Goal: Navigation & Orientation: Find specific page/section

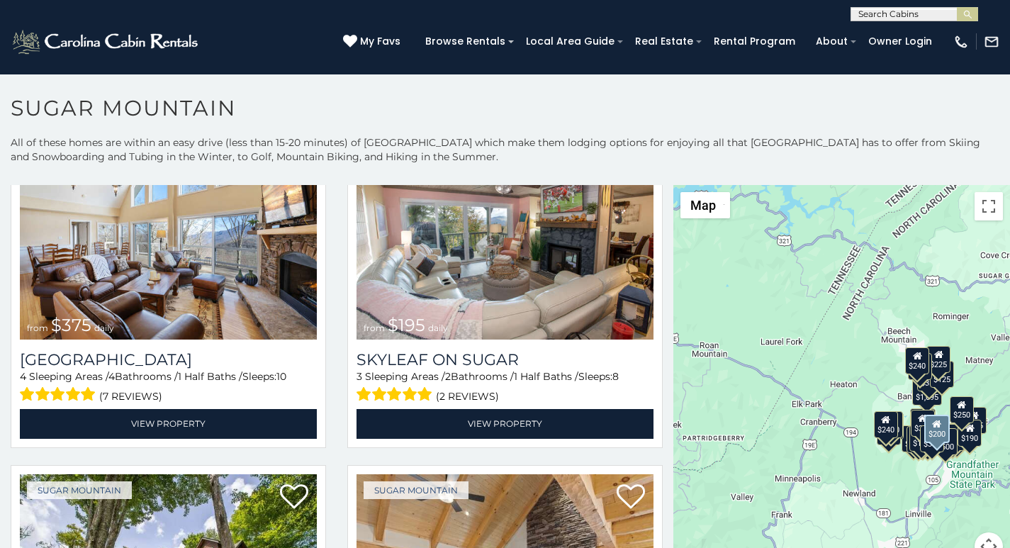
scroll to position [797, 0]
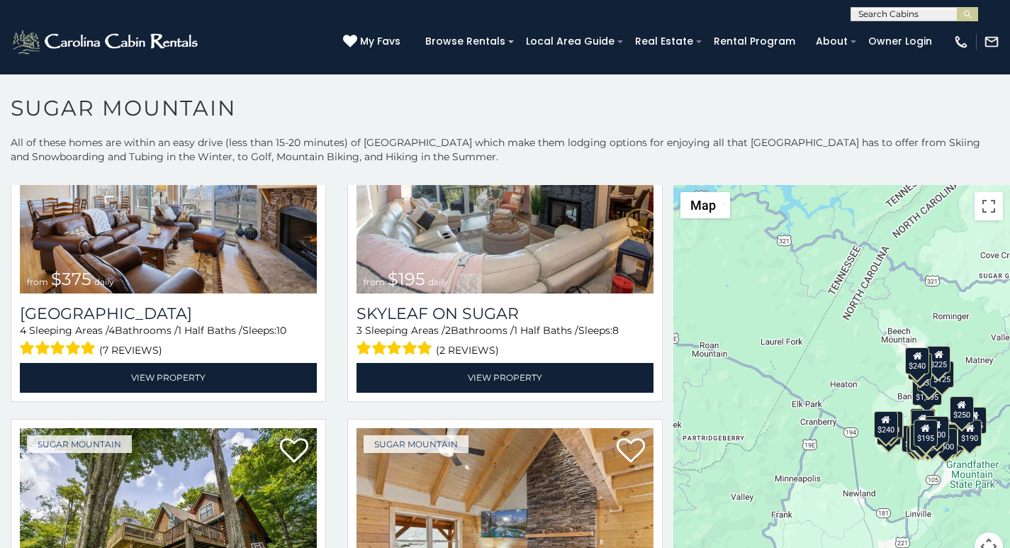
click at [48, 25] on div "(828) 295-6000 My Favs Browse Rentals Local Area Guide Activities & Attractions…" at bounding box center [505, 47] width 1010 height 53
click at [364, 4] on div "**********" at bounding box center [505, 10] width 1010 height 21
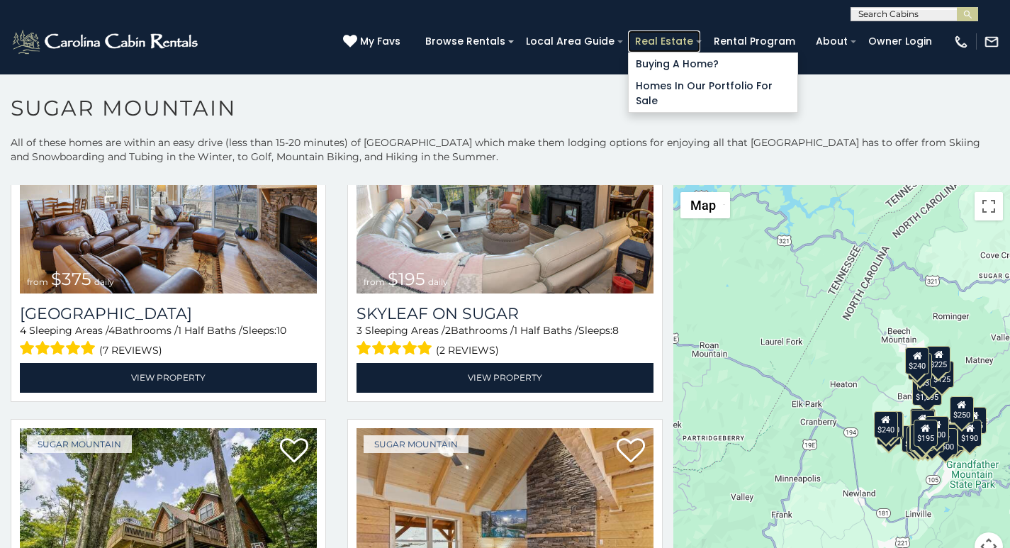
click at [684, 36] on link "Real Estate" at bounding box center [664, 41] width 72 height 22
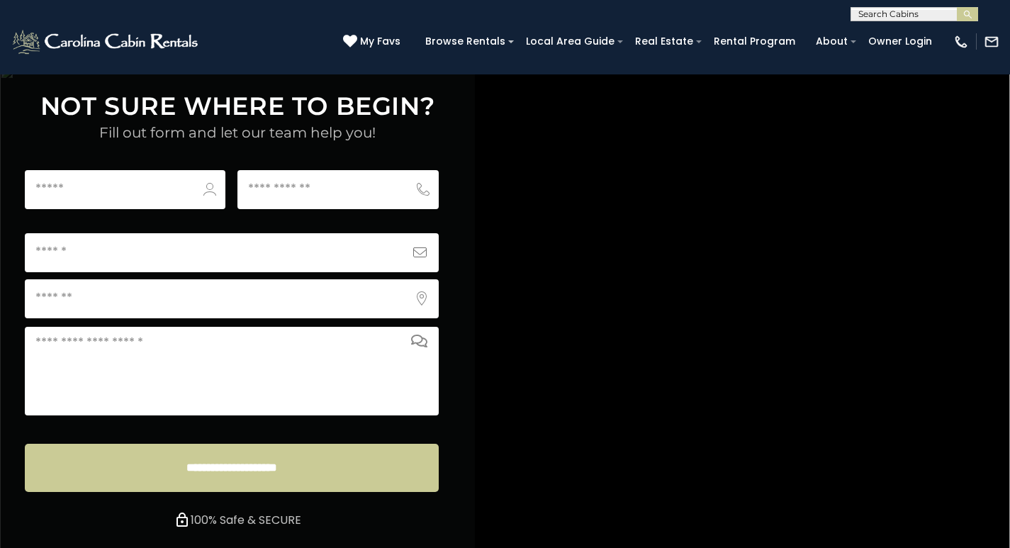
scroll to position [5445, 0]
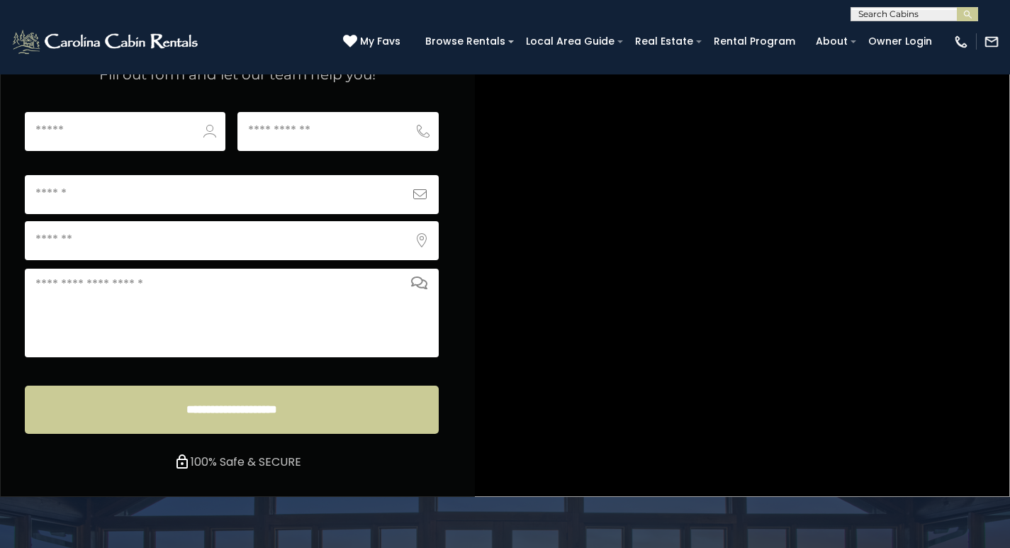
click at [357, 35] on icon at bounding box center [350, 41] width 14 height 14
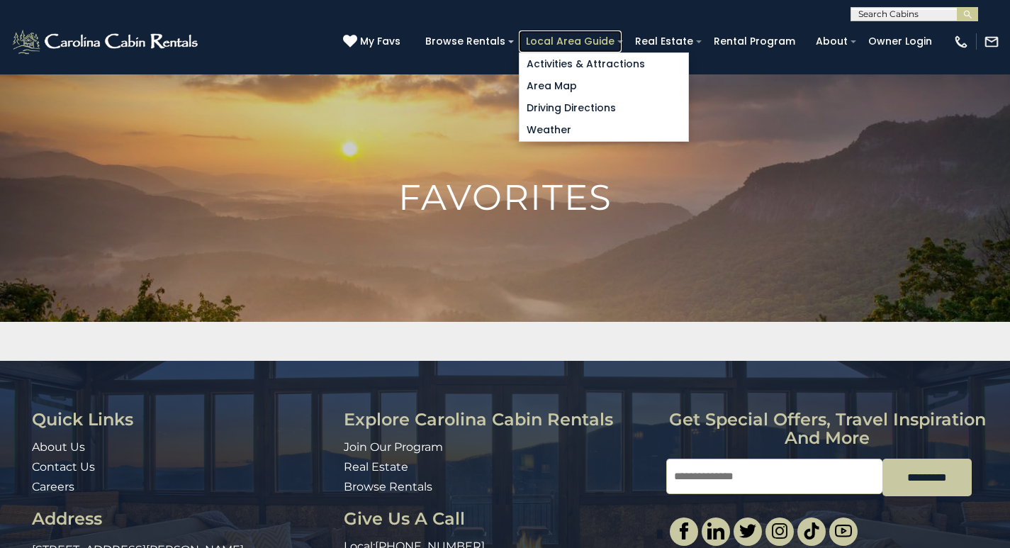
click at [604, 35] on link "Local Area Guide" at bounding box center [570, 41] width 103 height 22
